Goal: Task Accomplishment & Management: Manage account settings

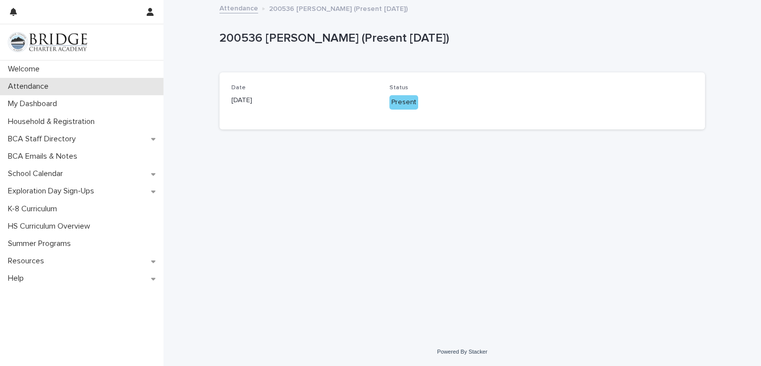
click at [102, 90] on div "Attendance" at bounding box center [81, 86] width 163 height 17
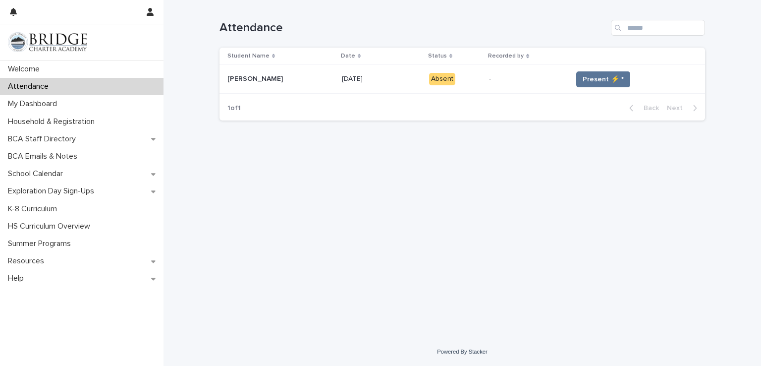
drag, startPoint x: 561, startPoint y: 191, endPoint x: 557, endPoint y: 184, distance: 8.0
click at [561, 191] on div "Loading... Saving… Loading... Saving… Attendance Student Name Date Status Recor…" at bounding box center [461, 156] width 495 height 313
click at [597, 86] on button "Present ⚡ *" at bounding box center [603, 79] width 54 height 16
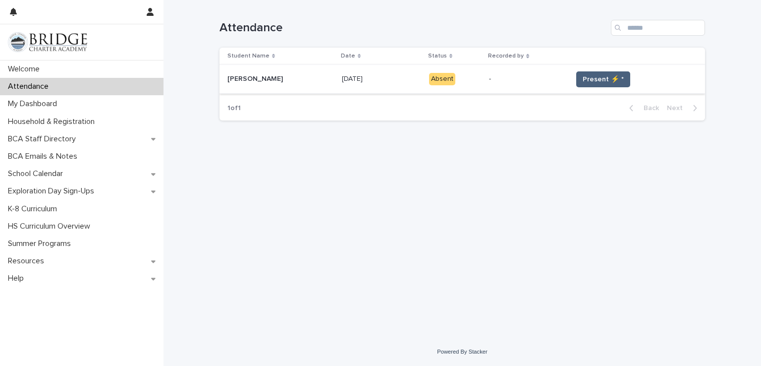
click at [597, 86] on button "Present ⚡ *" at bounding box center [603, 79] width 54 height 16
click at [596, 86] on button "Present ⚡ *" at bounding box center [603, 79] width 54 height 16
click at [596, 84] on button "Present ⚡ *" at bounding box center [603, 79] width 54 height 16
click at [592, 82] on span "Present ⚡ *" at bounding box center [603, 79] width 41 height 10
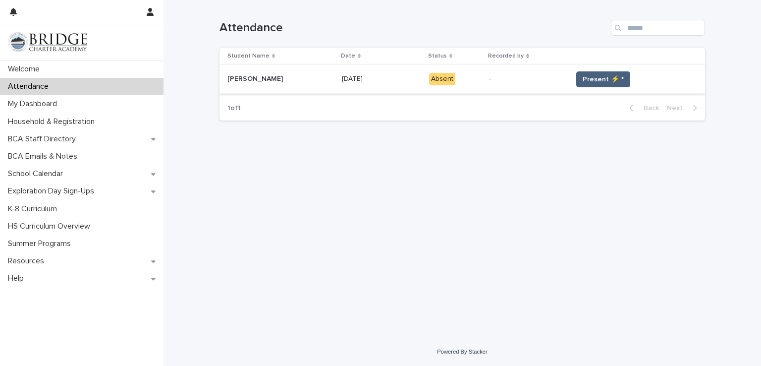
click at [588, 82] on span "Present ⚡ *" at bounding box center [603, 79] width 41 height 10
click at [587, 81] on span "Present ⚡ *" at bounding box center [603, 79] width 41 height 10
click at [572, 80] on div "Present ⚡ *" at bounding box center [630, 79] width 117 height 16
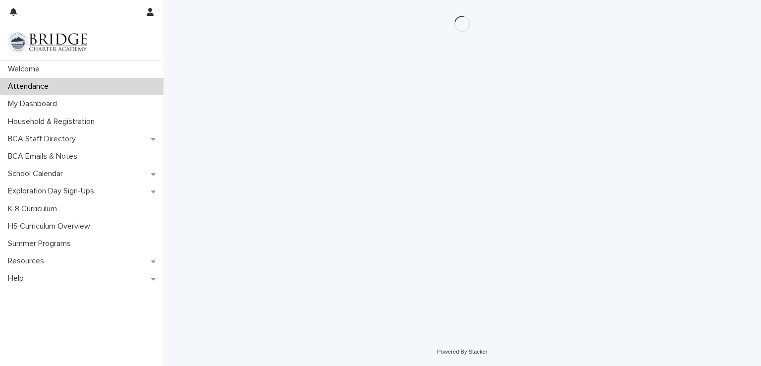
drag, startPoint x: 571, startPoint y: 80, endPoint x: 513, endPoint y: 72, distance: 58.0
click at [562, 75] on div "Loading... Saving… Loading... Saving…" at bounding box center [461, 156] width 495 height 313
